Goal: Obtain resource: Download file/media

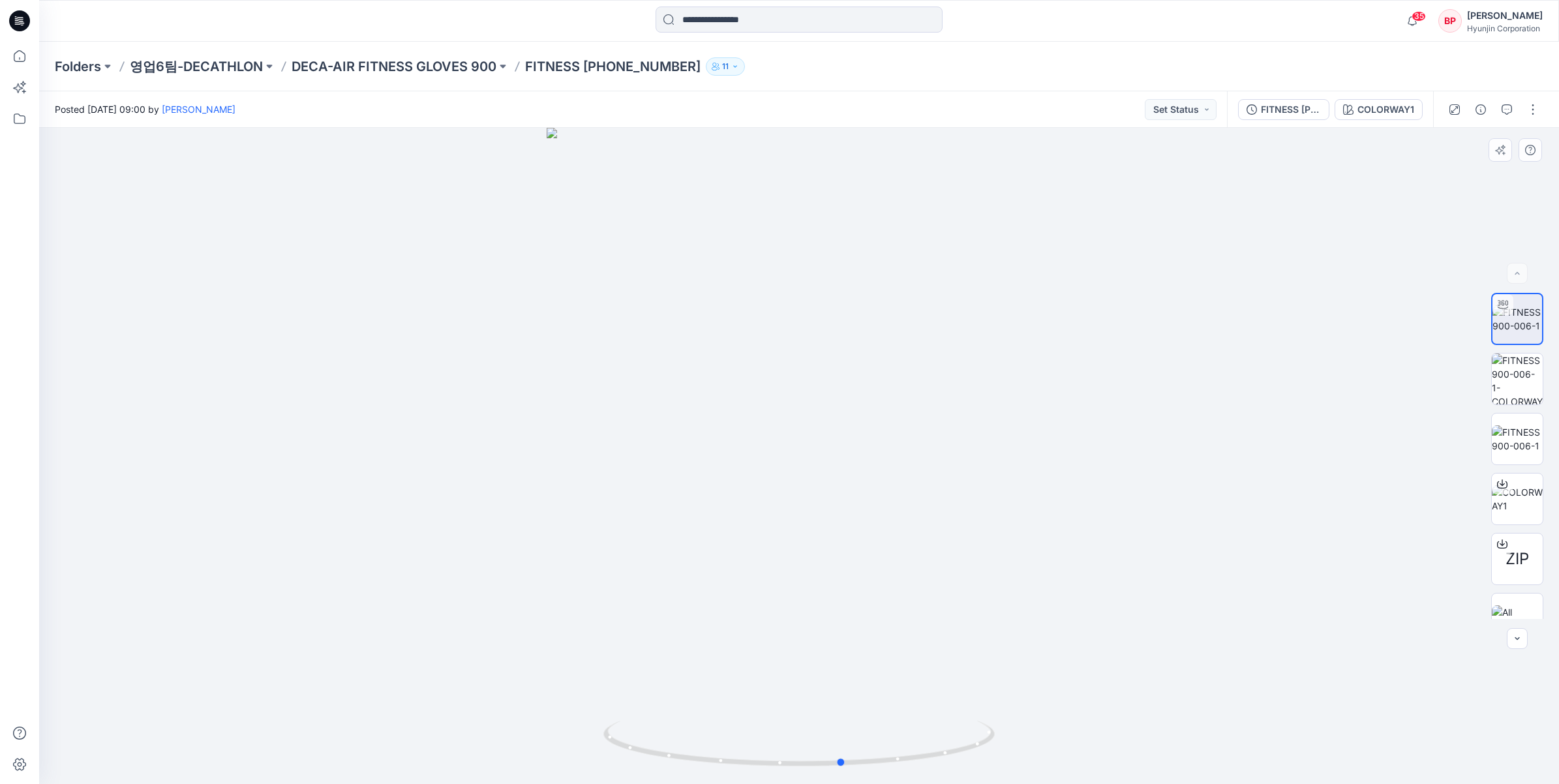
drag, startPoint x: 674, startPoint y: 437, endPoint x: 693, endPoint y: 450, distance: 23.0
click at [693, 450] on div at bounding box center [800, 456] width 1520 height 656
click at [631, 317] on div at bounding box center [800, 456] width 1520 height 656
click at [473, 60] on p "DECA-AIR FITNESS GLOVES 900" at bounding box center [394, 66] width 205 height 18
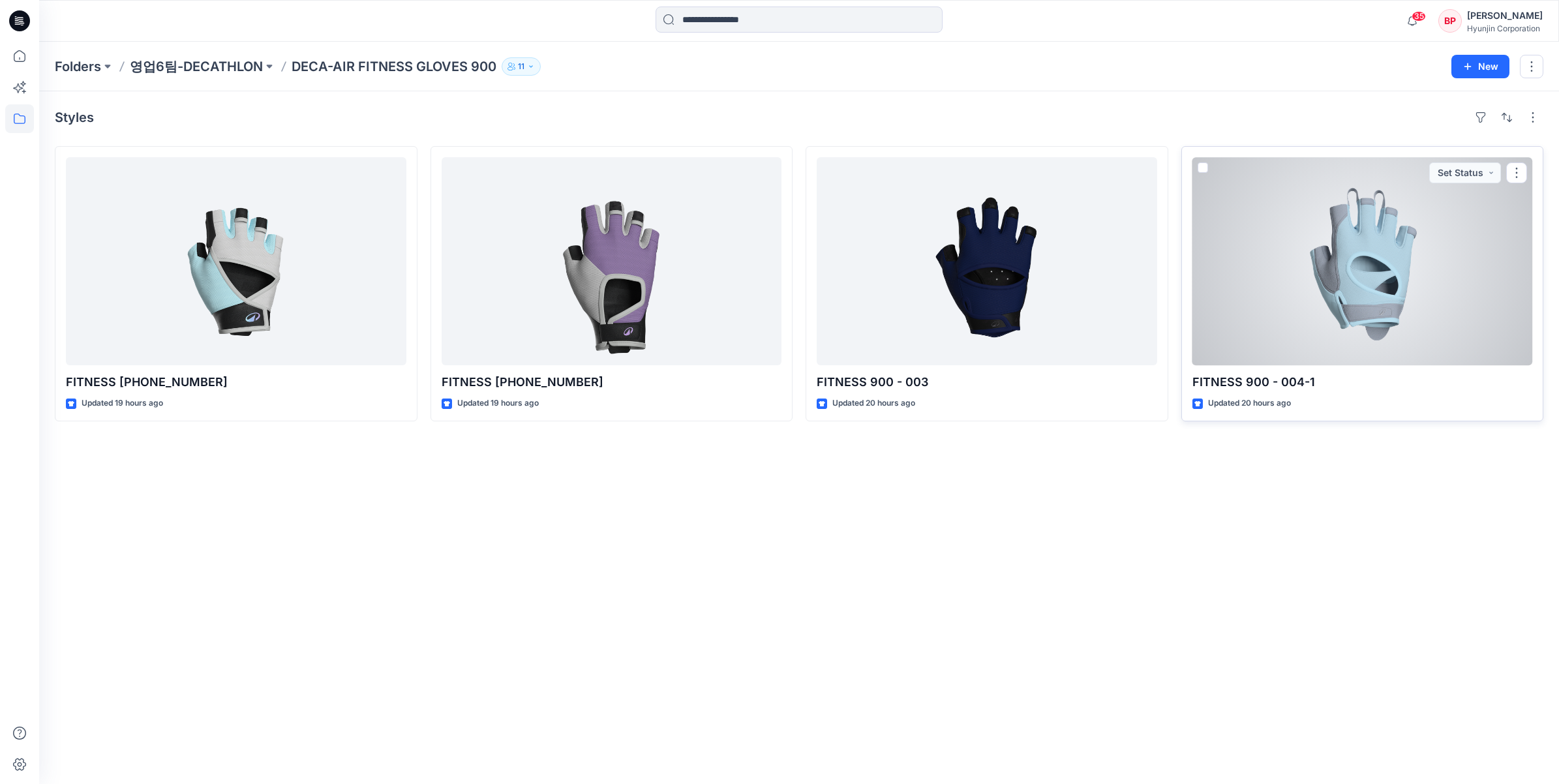
click at [1300, 340] on div at bounding box center [1363, 261] width 341 height 208
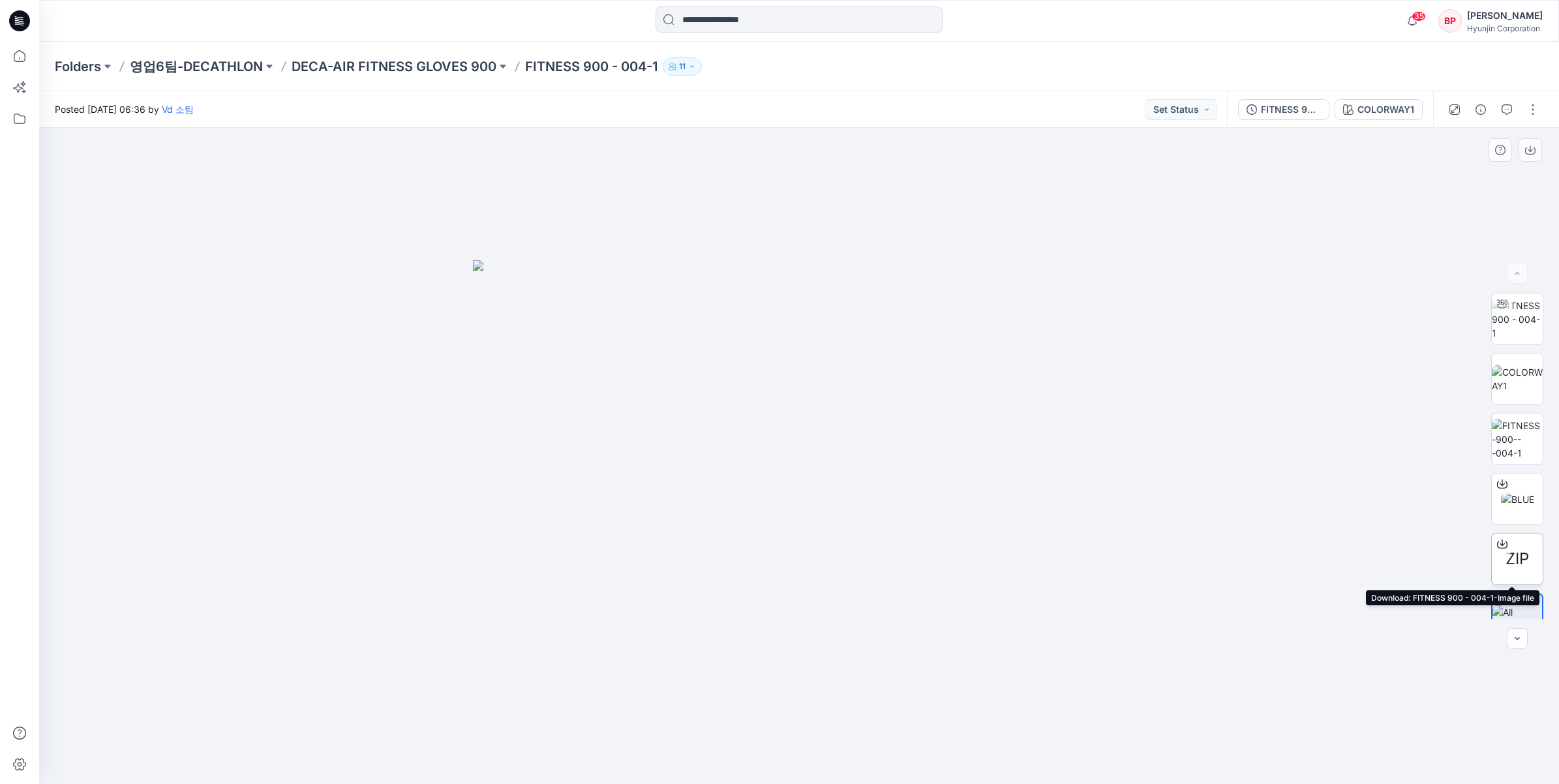
click at [1506, 549] on div at bounding box center [1502, 544] width 21 height 21
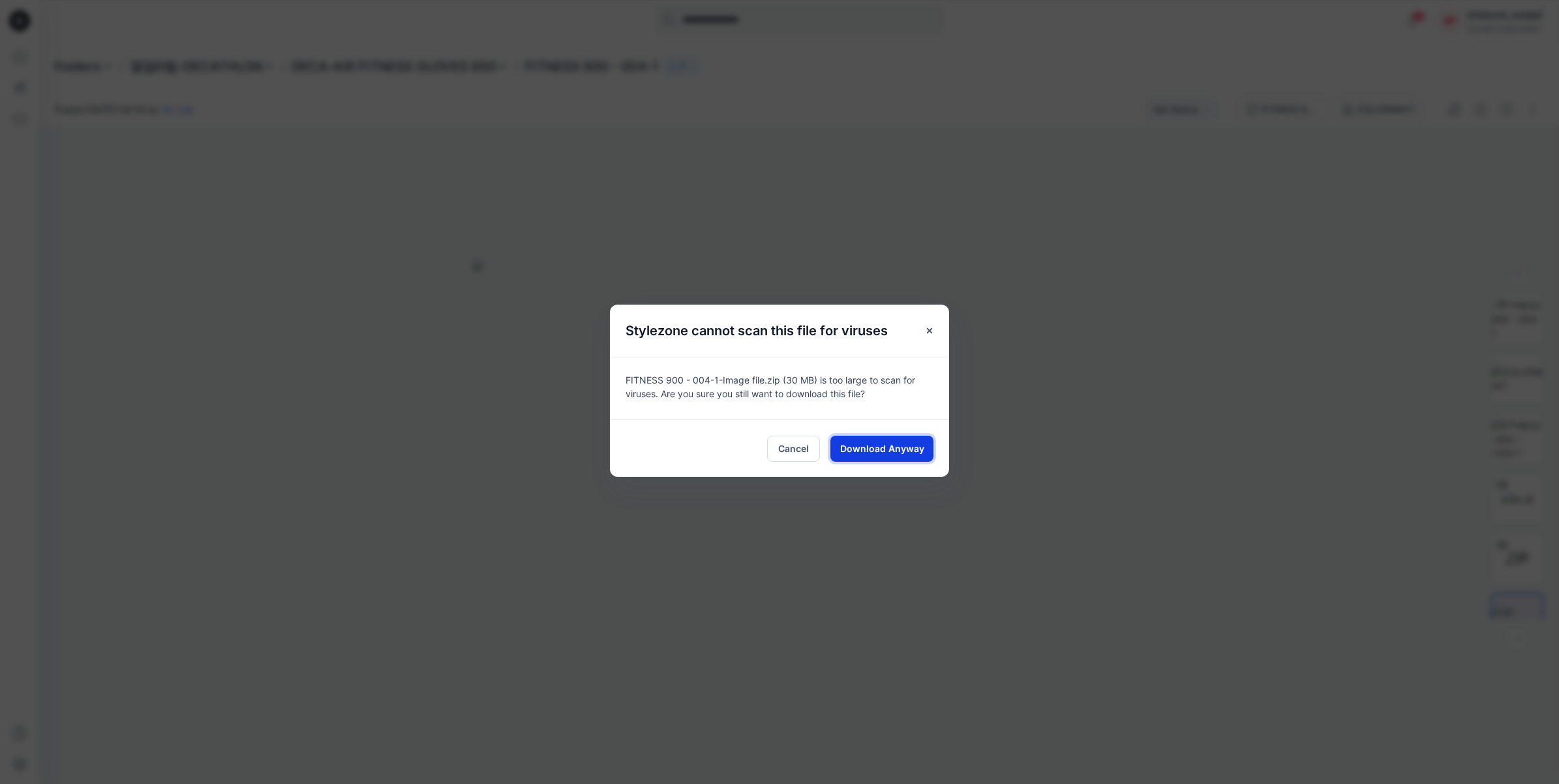
click at [886, 450] on span "Download Anyway" at bounding box center [883, 448] width 84 height 14
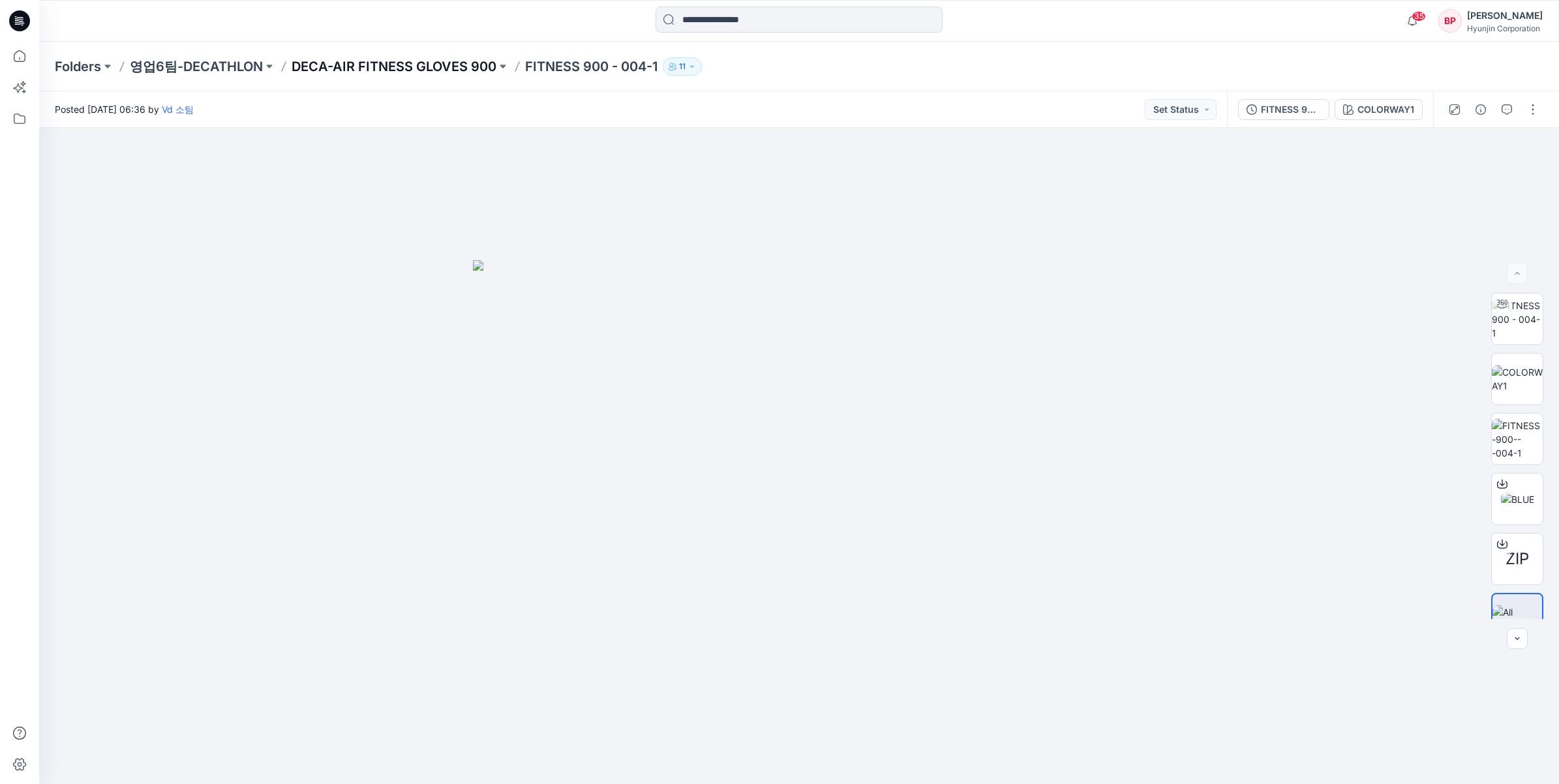
click at [480, 62] on p "DECA-AIR FITNESS GLOVES 900" at bounding box center [394, 66] width 205 height 18
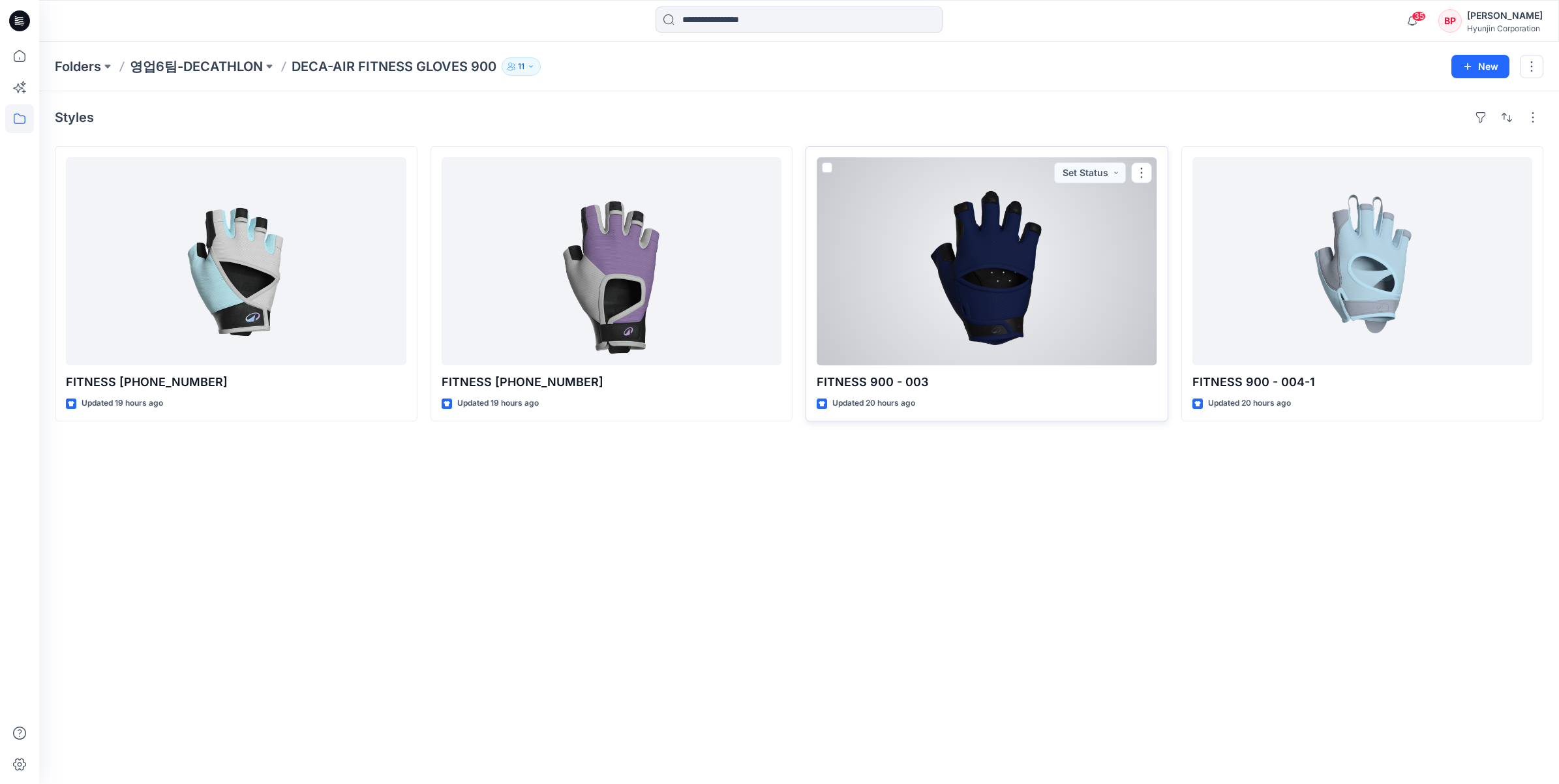
click at [1003, 355] on div at bounding box center [987, 261] width 341 height 208
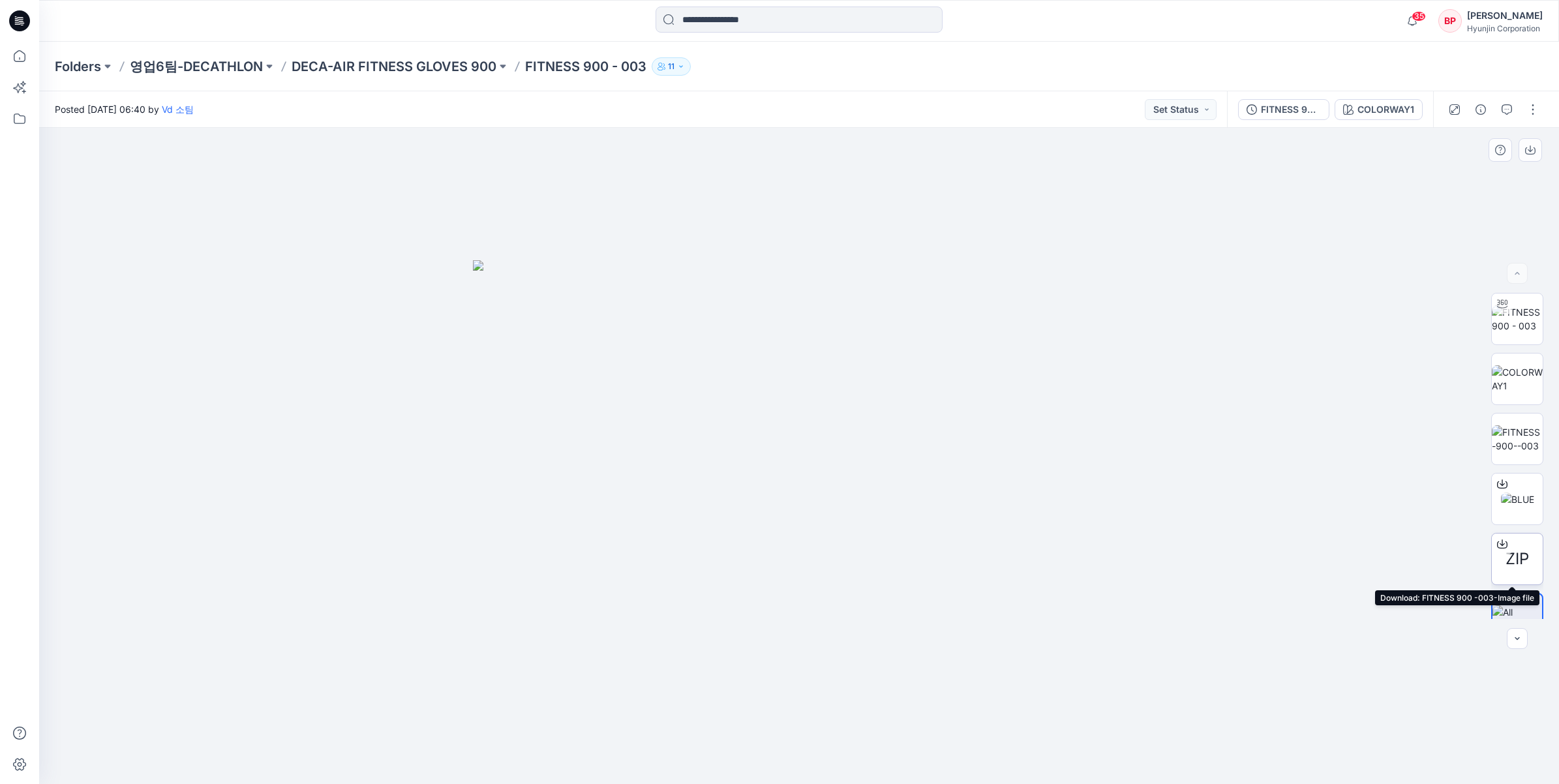
click at [1512, 545] on div "ZIP" at bounding box center [1517, 559] width 52 height 52
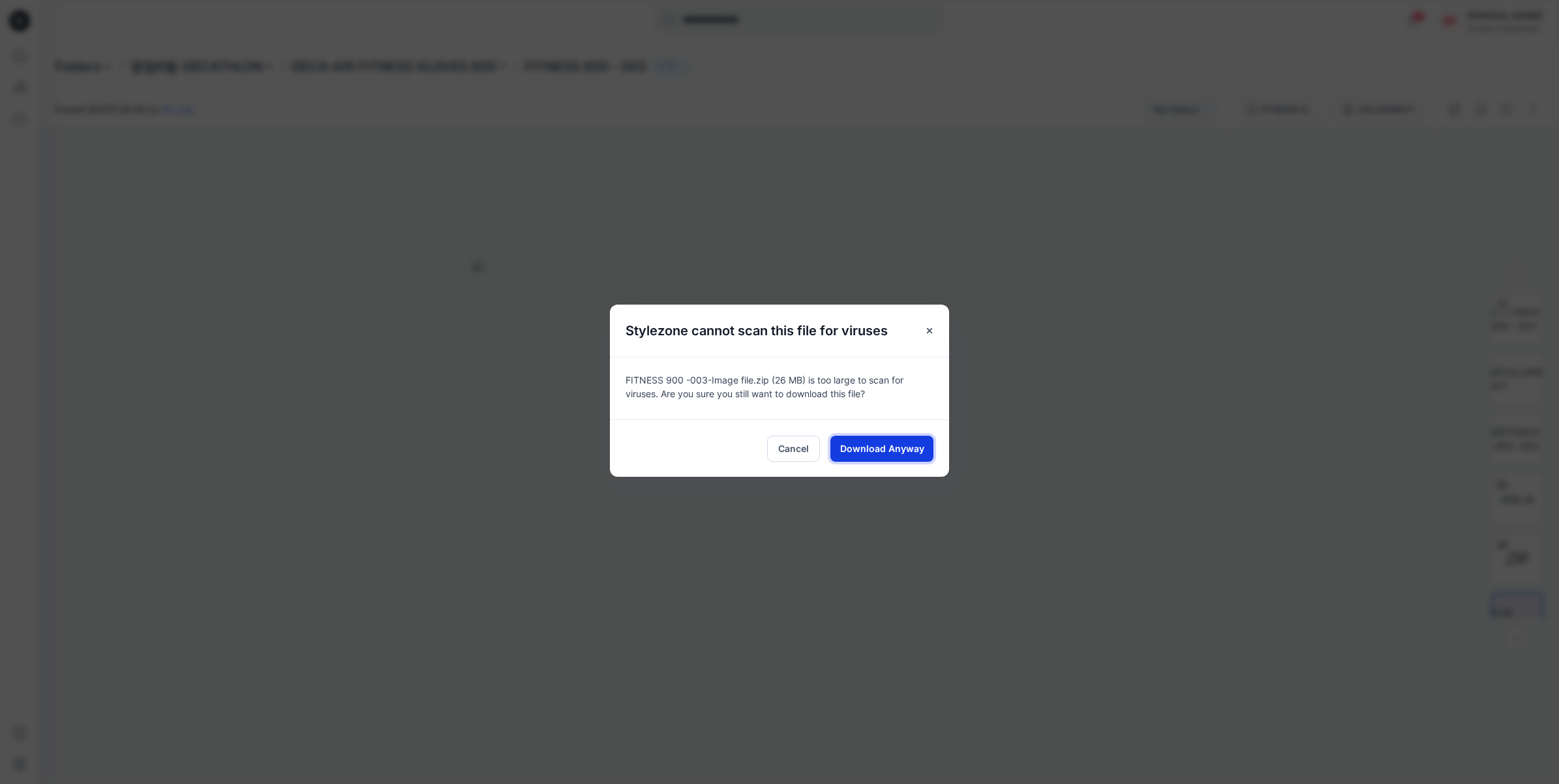
click at [875, 442] on span "Download Anyway" at bounding box center [883, 448] width 84 height 14
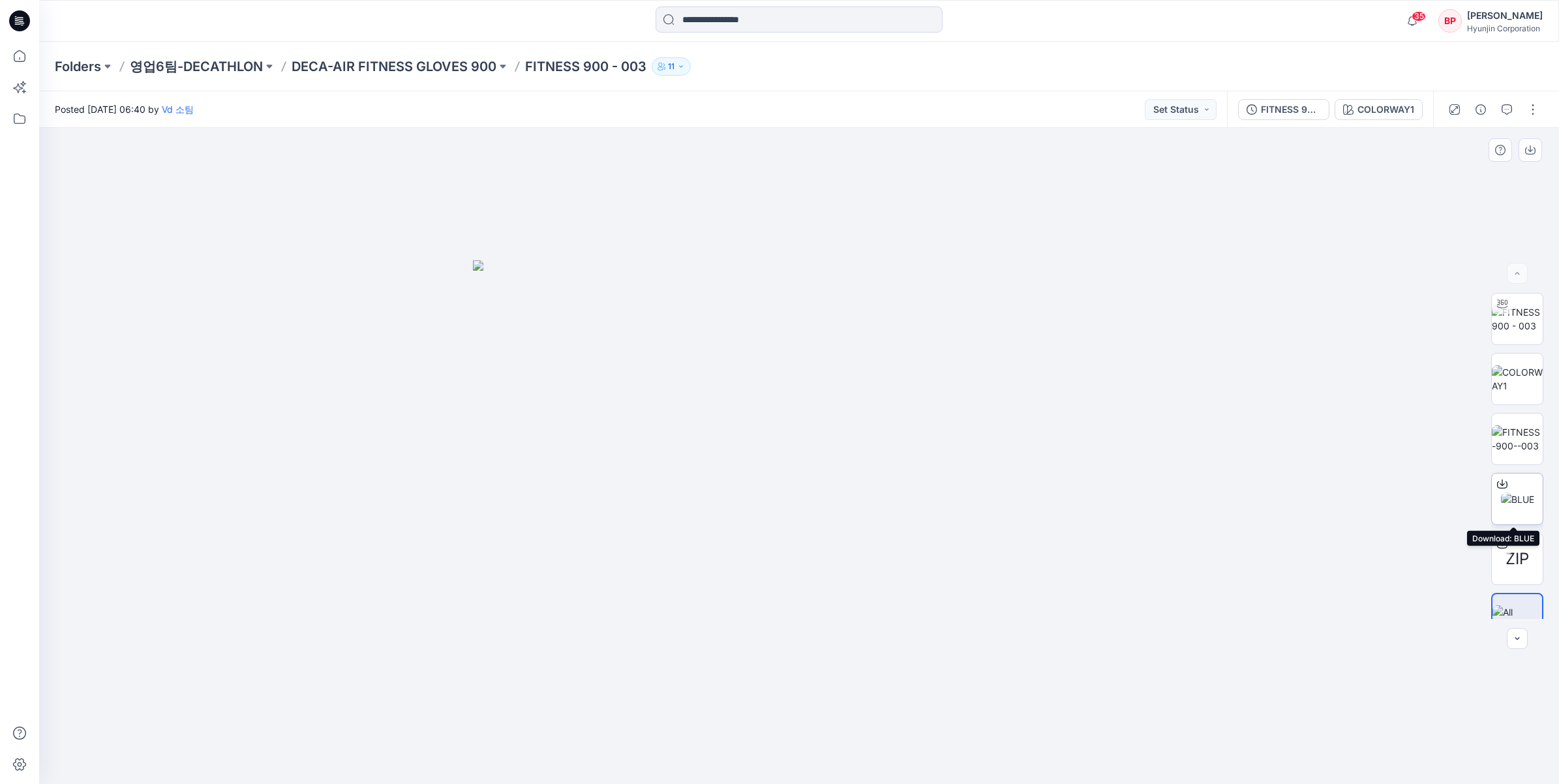
click at [1526, 499] on img at bounding box center [1518, 499] width 33 height 14
